Goal: Find specific page/section: Find specific page/section

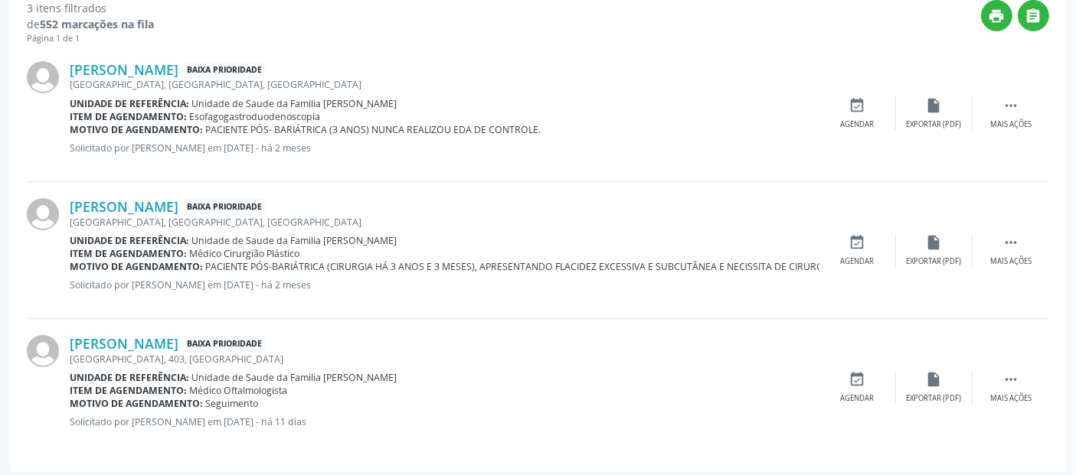
scroll to position [439, 0]
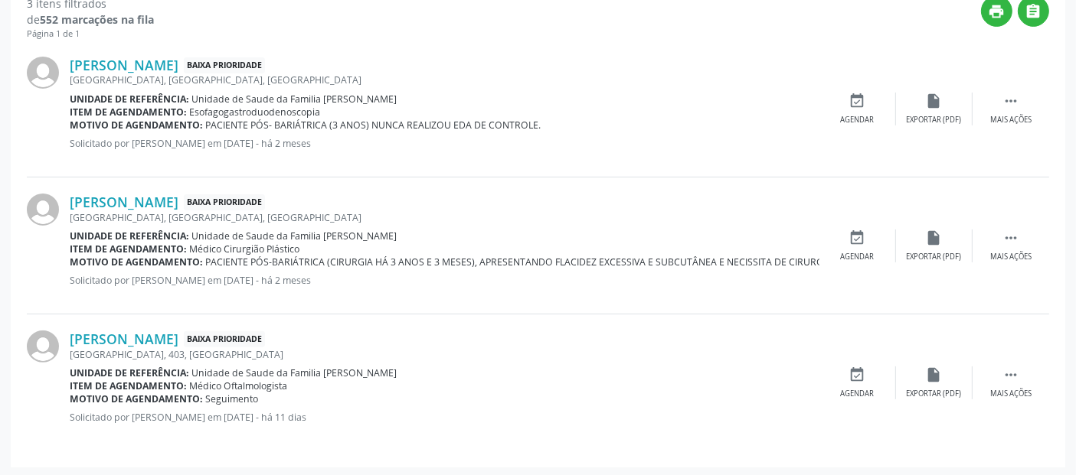
click at [572, 147] on p "Solicitado por Annydalva Silva Oliveira em 28/07/2025 - há 2 meses" at bounding box center [445, 143] width 750 height 13
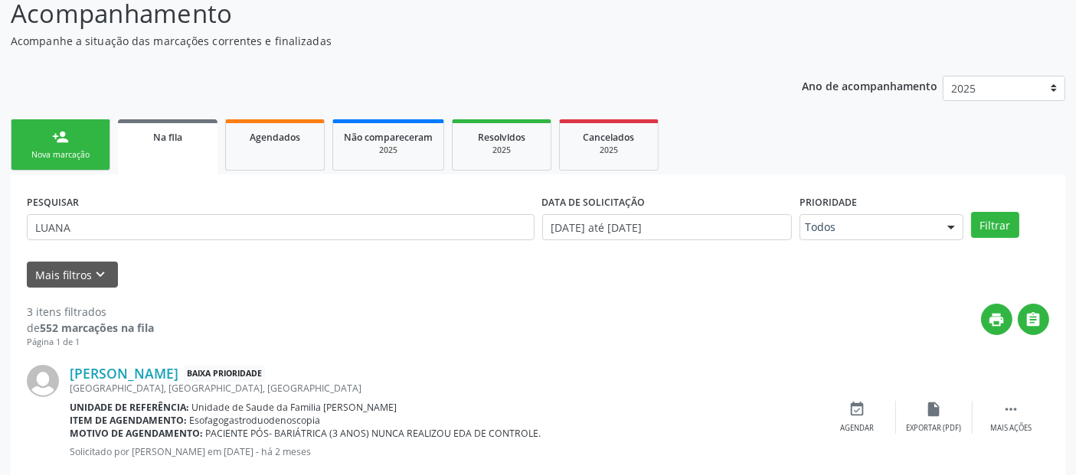
scroll to position [109, 0]
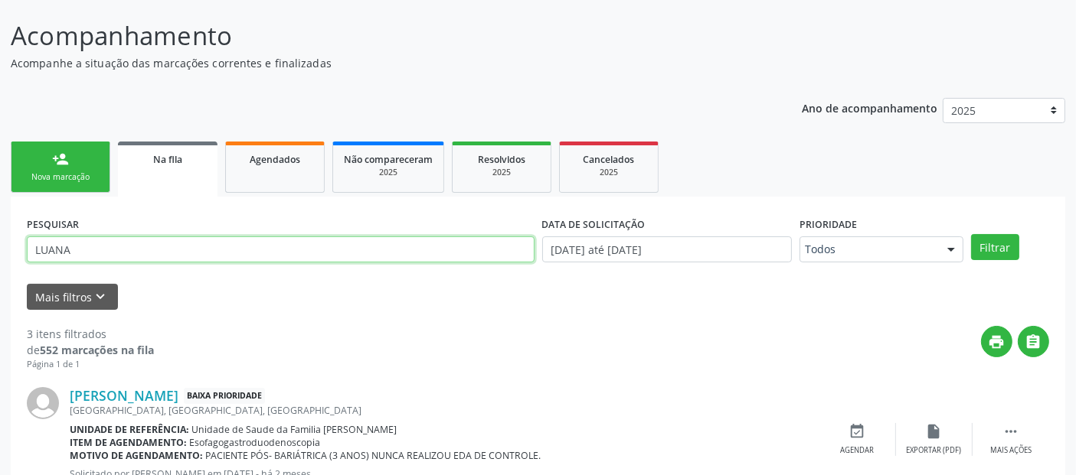
click at [180, 257] on input "LUANA" at bounding box center [281, 250] width 508 height 26
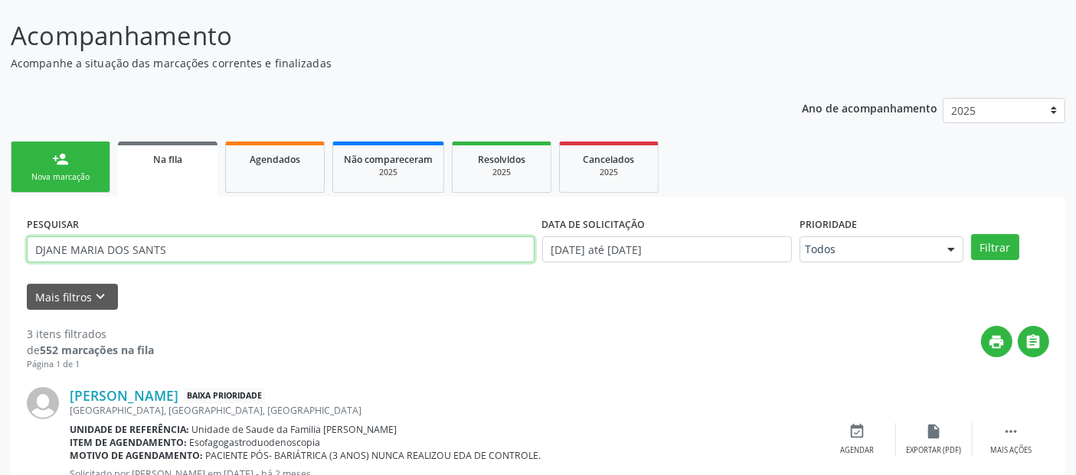
click at [971, 234] on button "Filtrar" at bounding box center [995, 247] width 48 height 26
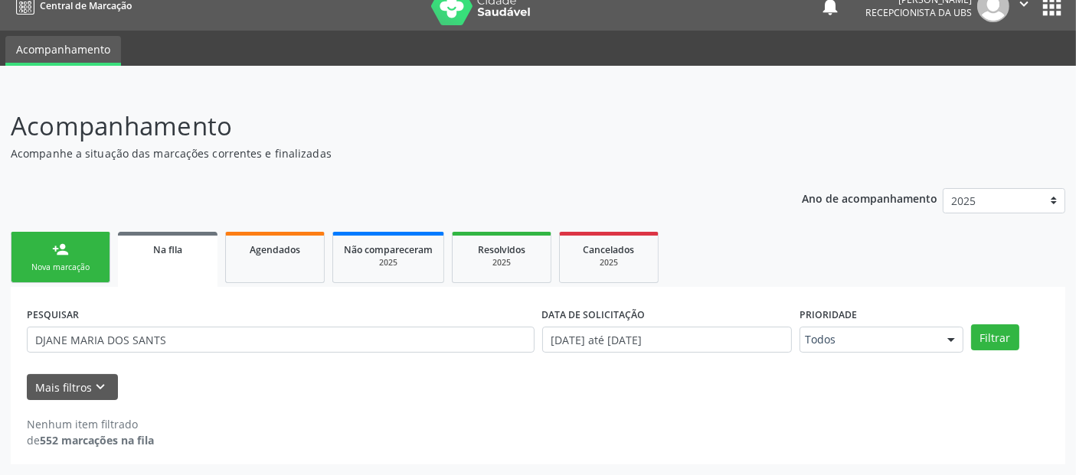
scroll to position [17, 0]
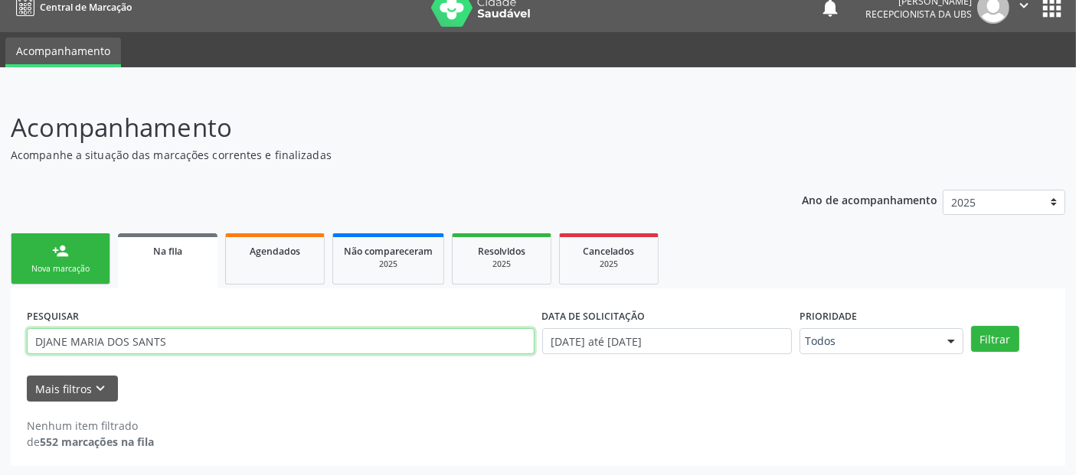
click at [207, 348] on input "DJANE MARIA DOS SANTS" at bounding box center [281, 341] width 508 height 26
click at [971, 326] on button "Filtrar" at bounding box center [995, 339] width 48 height 26
click at [38, 339] on input "DJANE MARIA DOS SANTOS" at bounding box center [281, 341] width 508 height 26
click at [971, 326] on button "Filtrar" at bounding box center [995, 339] width 48 height 26
click at [51, 339] on input "EDJANE MARIA DOS SANTOS" at bounding box center [281, 341] width 508 height 26
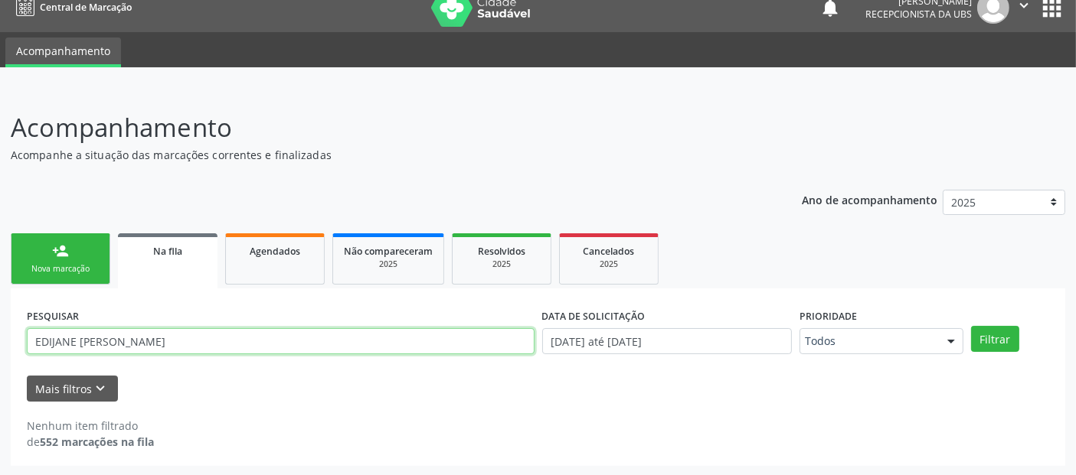
type input "EDIJANE MARIA DOS SANTOS"
click at [971, 326] on button "Filtrar" at bounding box center [995, 339] width 48 height 26
click at [227, 342] on input "EDIJANE MARIA DOS SANTOS" at bounding box center [281, 341] width 508 height 26
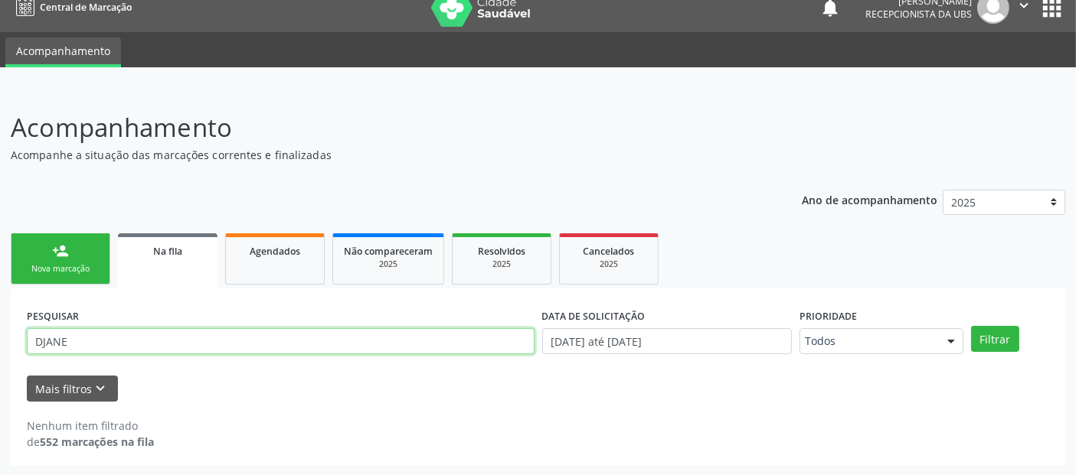
type input "DJANE"
click at [971, 326] on button "Filtrar" at bounding box center [995, 339] width 48 height 26
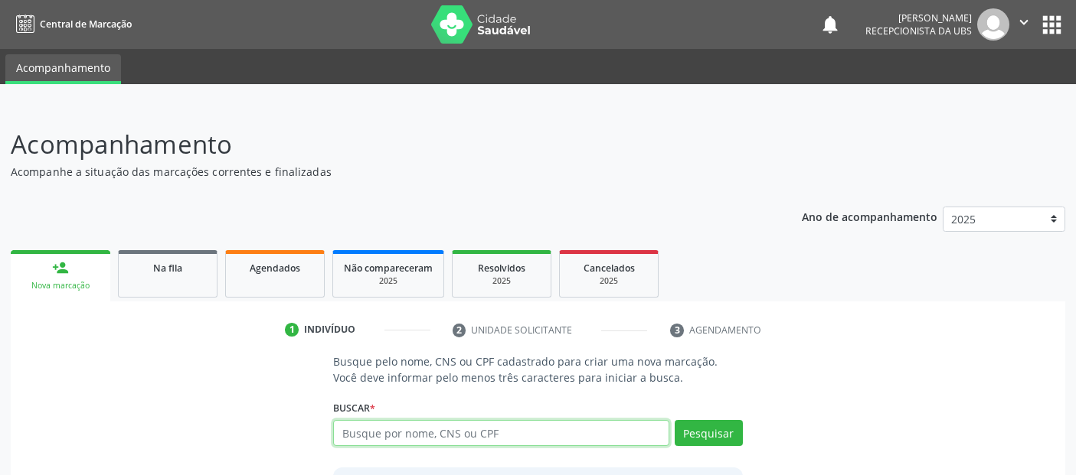
scroll to position [17, 0]
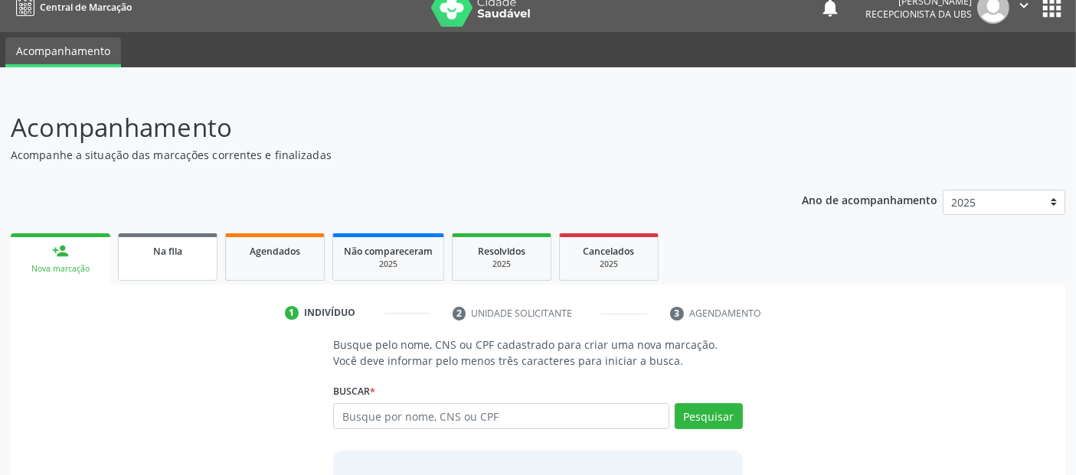
click at [155, 247] on span "Na fila" at bounding box center [167, 251] width 29 height 13
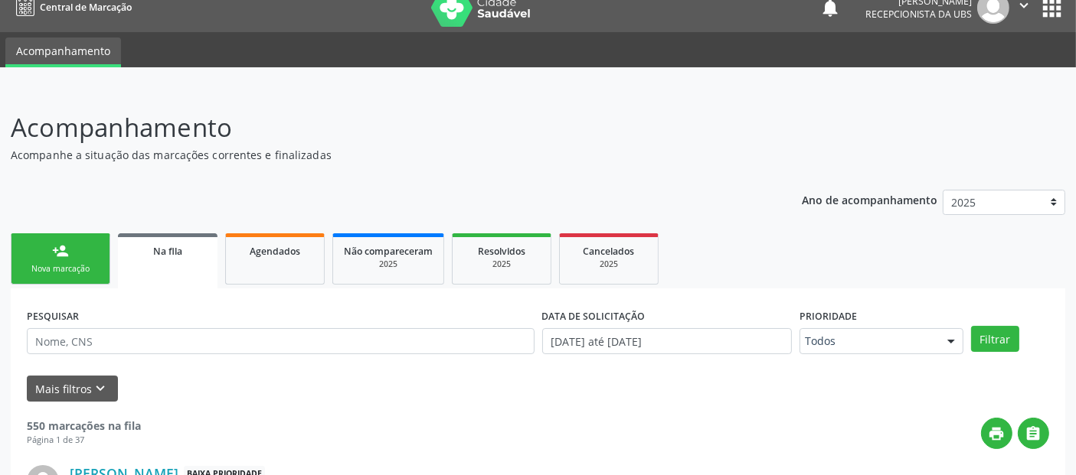
click at [326, 354] on div "PESQUISAR" at bounding box center [280, 335] width 515 height 60
click at [332, 351] on input "text" at bounding box center [281, 341] width 508 height 26
type input "DIJANE"
click at [971, 326] on button "Filtrar" at bounding box center [995, 339] width 48 height 26
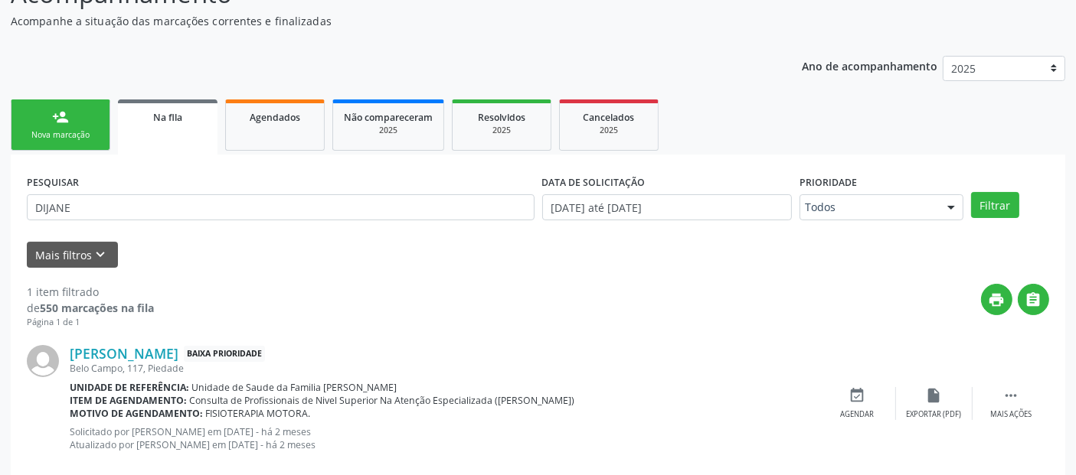
scroll to position [179, 0]
